Goal: Find specific page/section: Find specific page/section

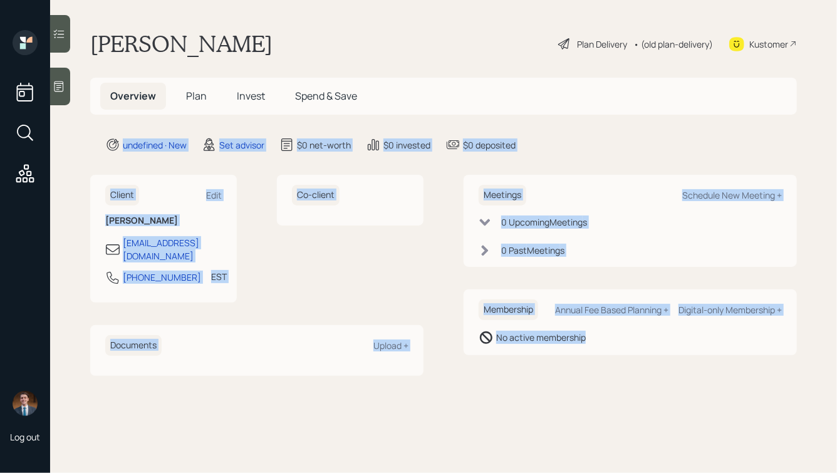
drag, startPoint x: 716, startPoint y: 355, endPoint x: 381, endPoint y: 106, distance: 416.8
click at [381, 106] on main "[PERSON_NAME] Plan Delivery • (old plan-delivery) Kustomer Overview Plan Invest…" at bounding box center [443, 236] width 787 height 473
click at [404, 141] on div "$0 invested" at bounding box center [406, 144] width 47 height 13
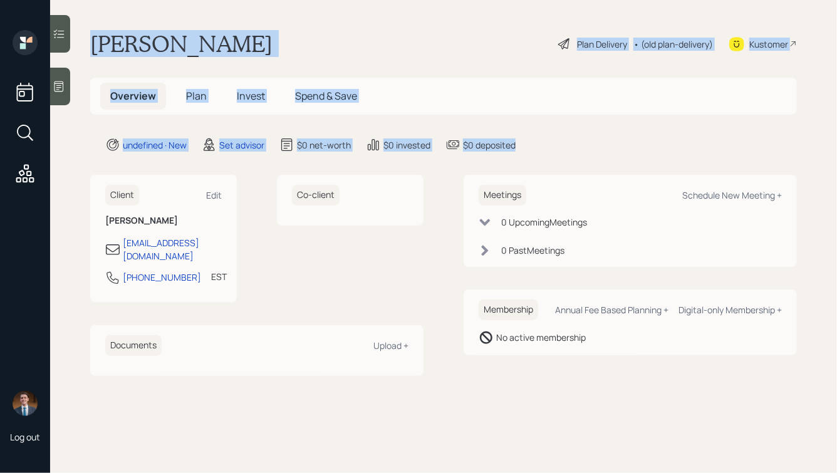
drag, startPoint x: 534, startPoint y: 149, endPoint x: 266, endPoint y: -21, distance: 317.3
click at [266, 0] on html "Log out [PERSON_NAME] Plan Delivery • (old plan-delivery) Kustomer Overview Pla…" at bounding box center [418, 236] width 837 height 473
click at [200, 33] on h1 "[PERSON_NAME]" at bounding box center [181, 44] width 182 height 28
